Goal: Navigation & Orientation: Understand site structure

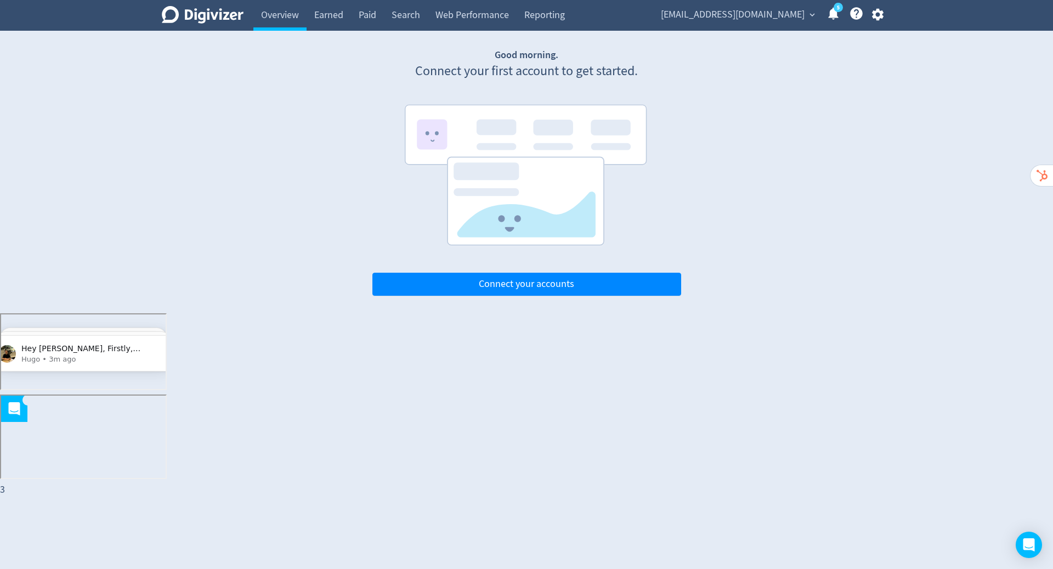
click at [263, 156] on div "Good morning. Connect your first account to get started. Connect your accounts" at bounding box center [526, 171] width 658 height 247
click at [328, 10] on link "Earned" at bounding box center [328, 15] width 44 height 31
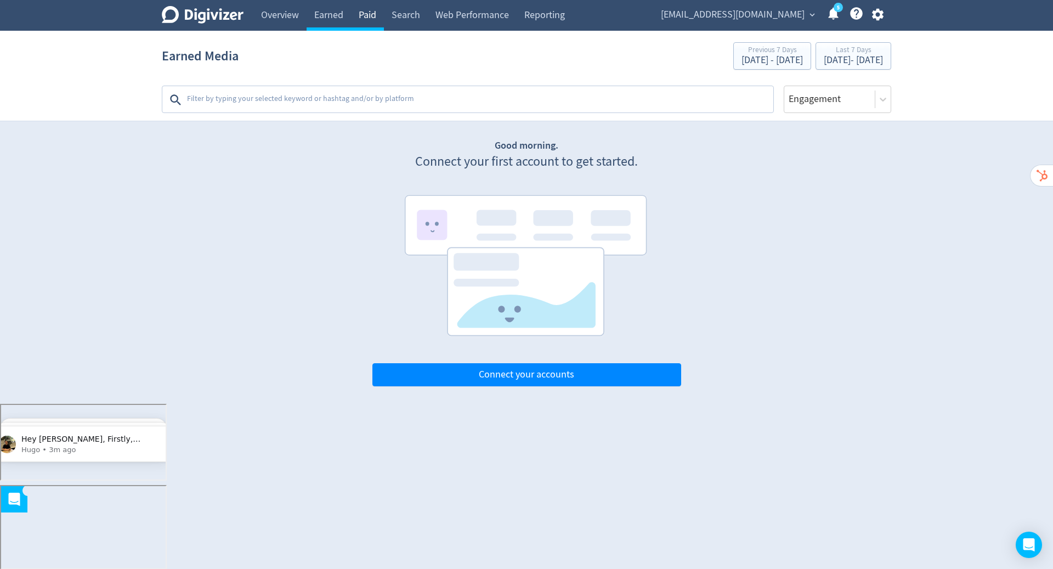
click at [365, 14] on link "Paid" at bounding box center [367, 15] width 33 height 31
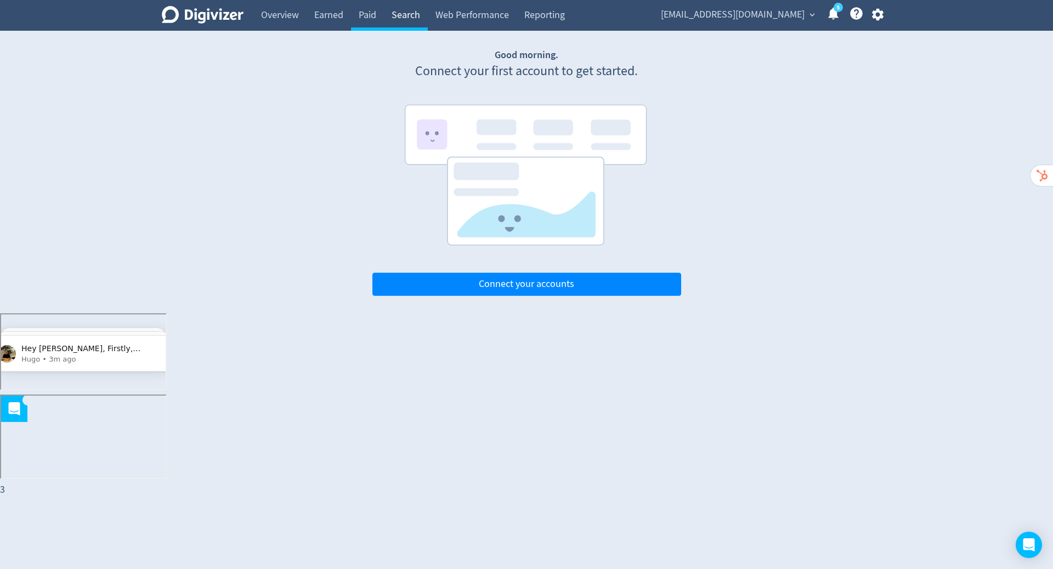
click at [400, 16] on link "Search" at bounding box center [406, 15] width 44 height 31
click at [461, 19] on link "Web Performance" at bounding box center [472, 15] width 89 height 31
click at [289, 16] on link "Overview" at bounding box center [279, 15] width 53 height 31
click at [65, 192] on div "Digivizer Logo [PERSON_NAME] Logo Overview Earned Paid Search Web Performance R…" at bounding box center [526, 148] width 1053 height 296
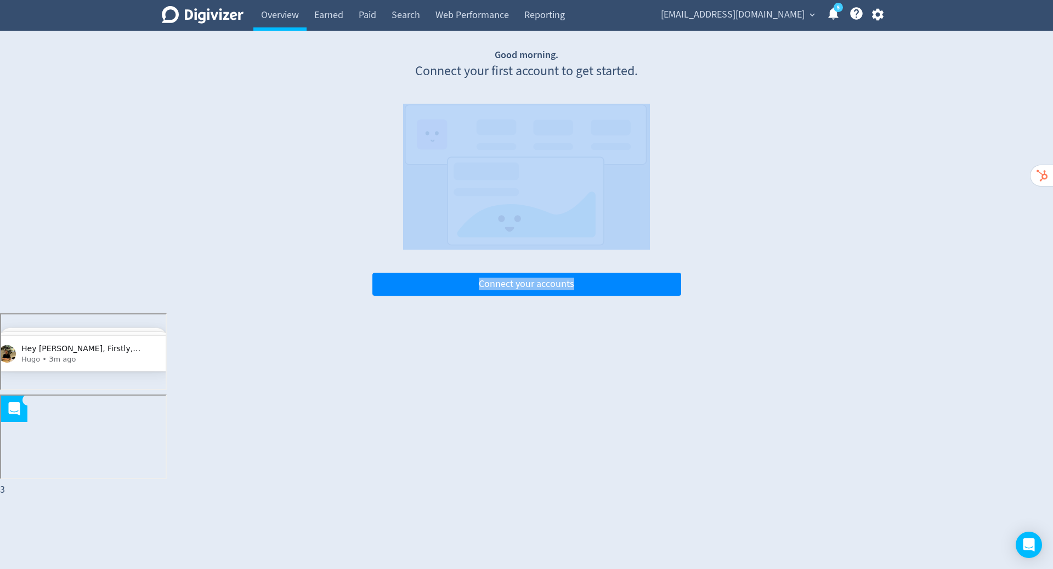
click at [65, 192] on div "Digivizer Logo [PERSON_NAME] Logo Overview Earned Paid Search Web Performance R…" at bounding box center [526, 148] width 1053 height 296
